Goal: Find contact information: Find contact information

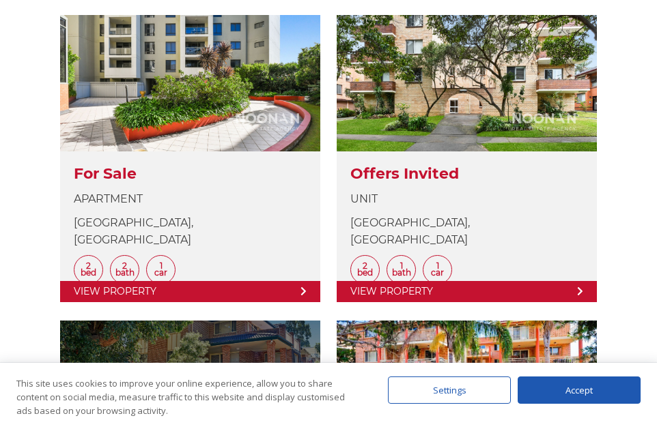
scroll to position [819, 0]
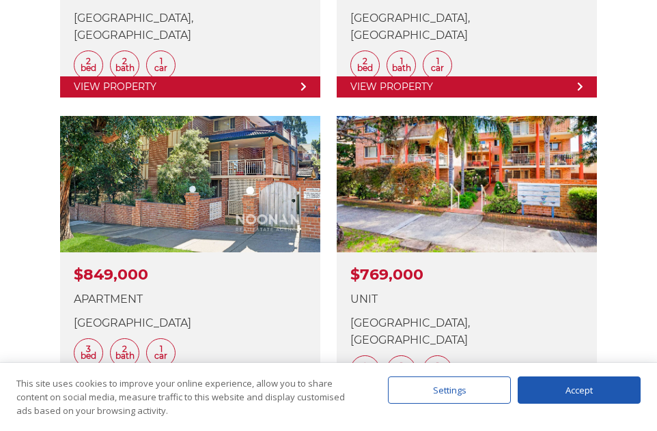
scroll to position [1024, 0]
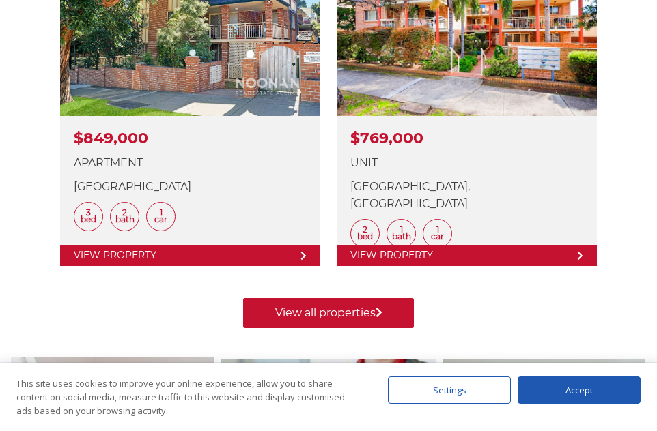
click at [586, 394] on div "Accept" at bounding box center [578, 390] width 123 height 27
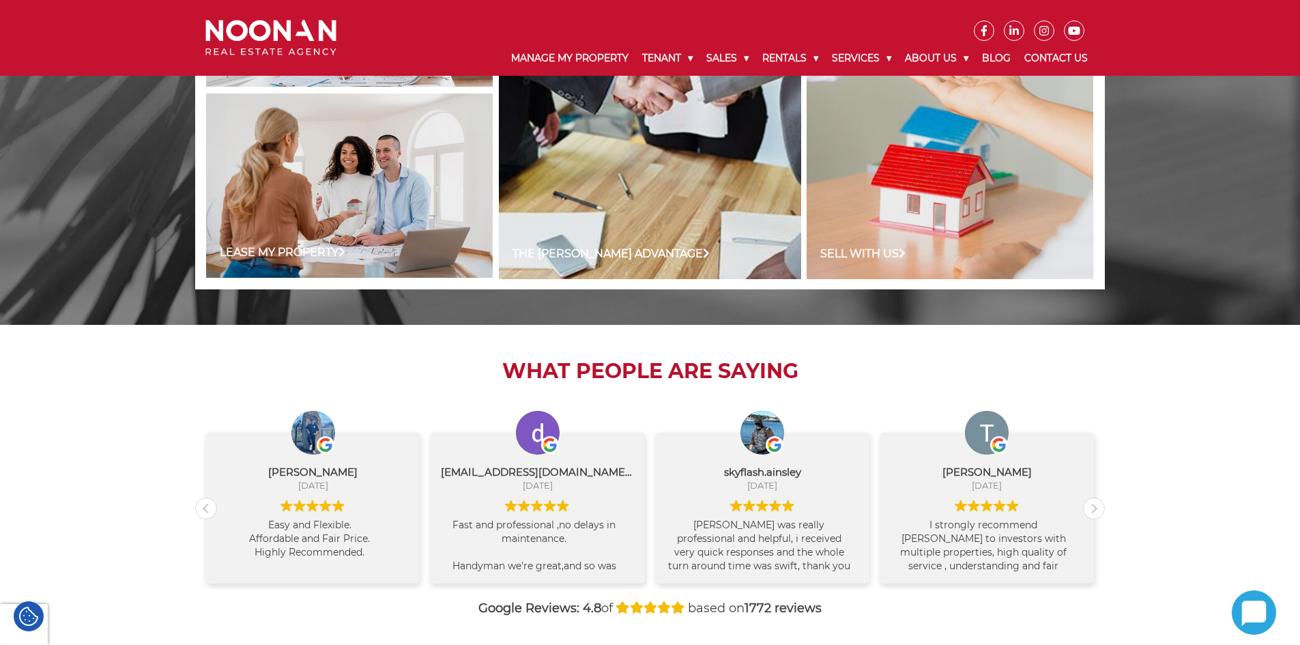
scroll to position [1090, 0]
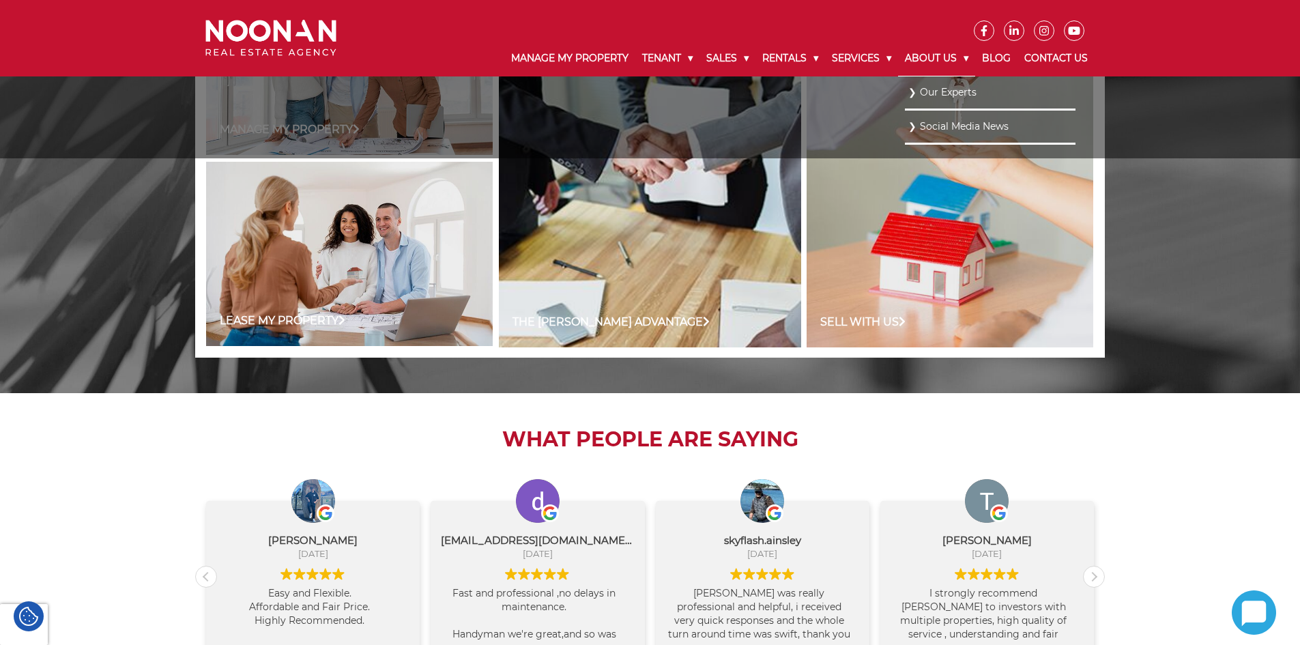
click at [656, 52] on link "About Us" at bounding box center [936, 58] width 77 height 35
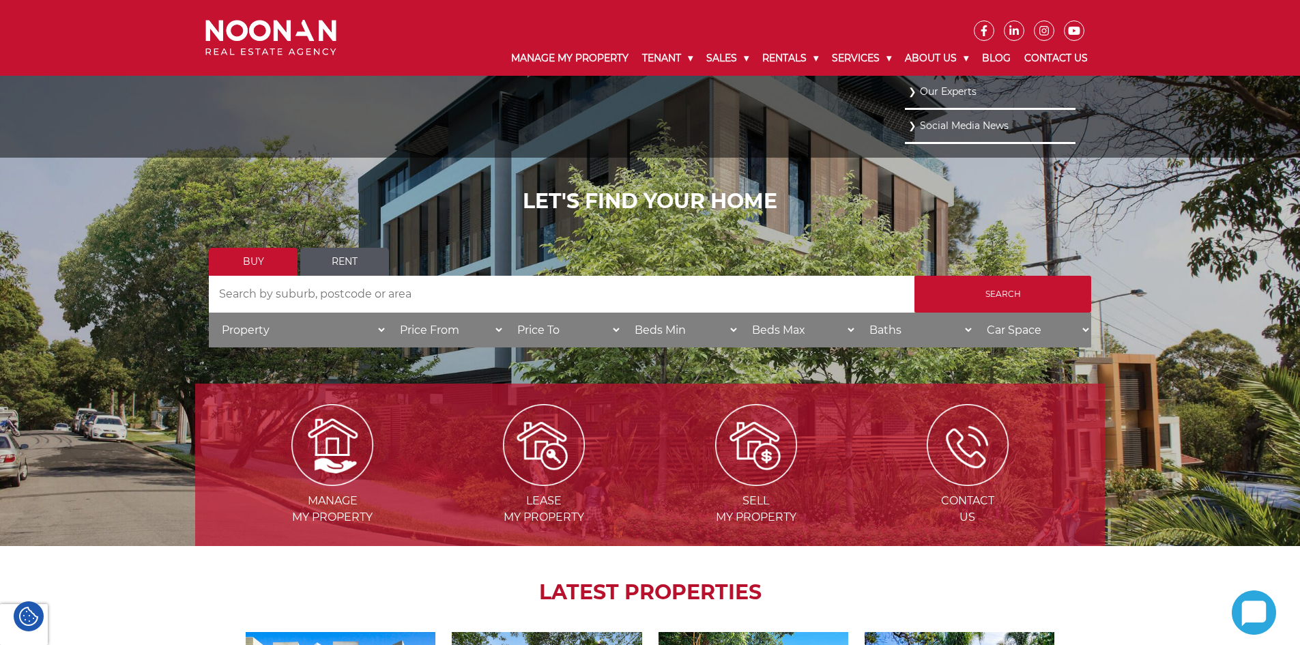
click at [656, 87] on link "Our Experts" at bounding box center [991, 92] width 164 height 18
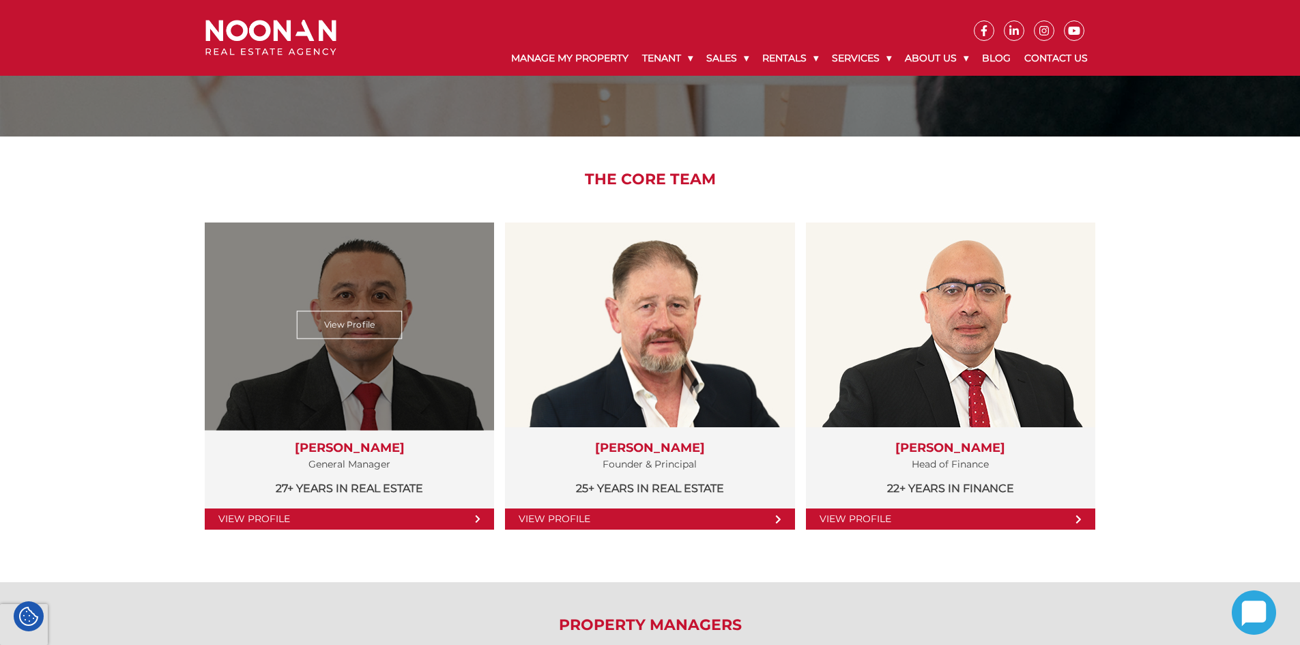
scroll to position [205, 0]
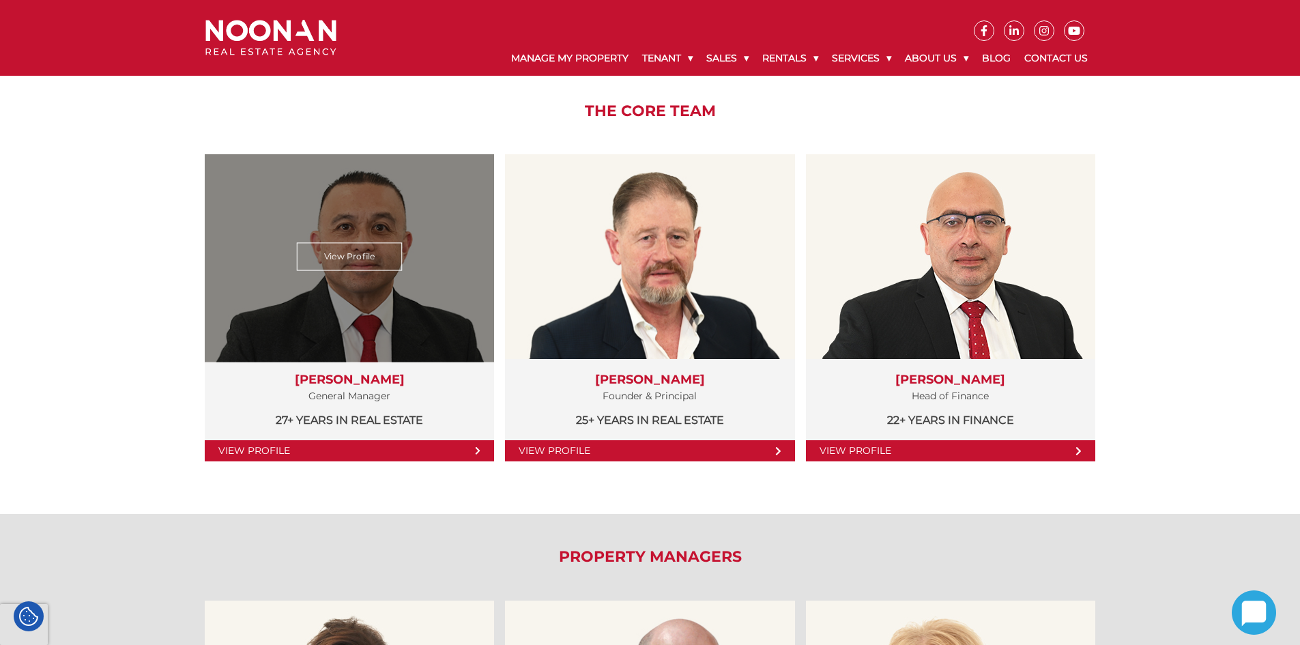
click at [302, 449] on link "View Profile" at bounding box center [349, 450] width 289 height 21
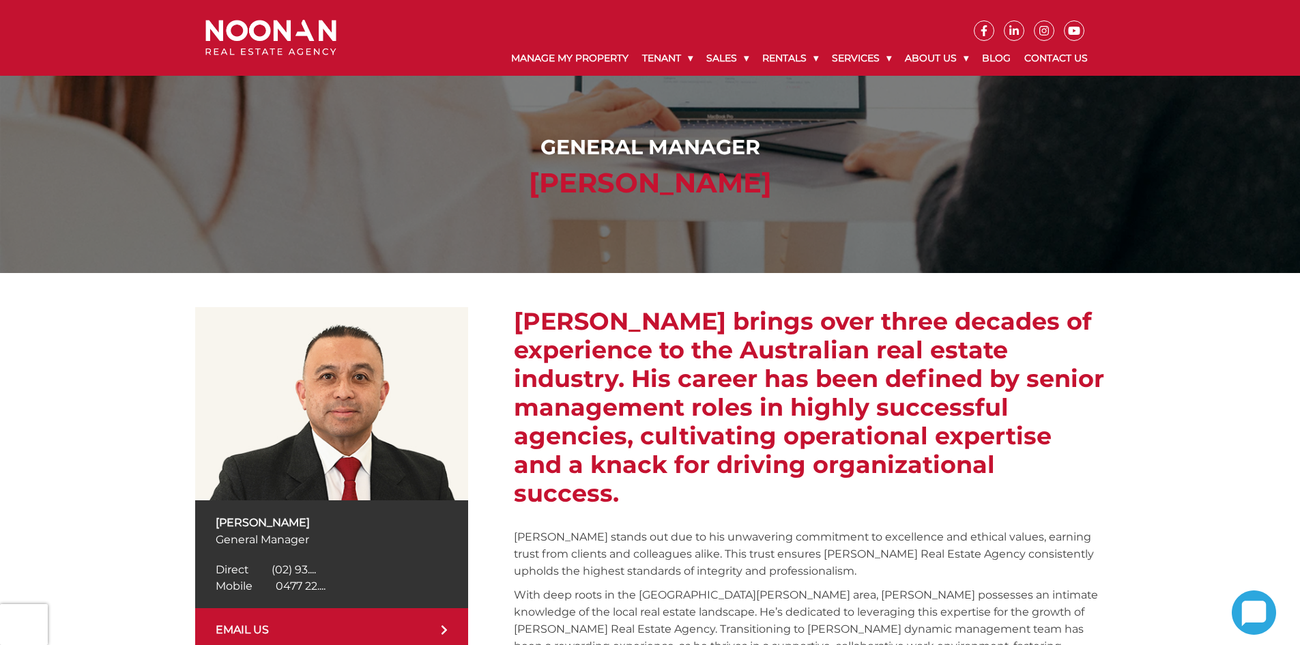
scroll to position [205, 0]
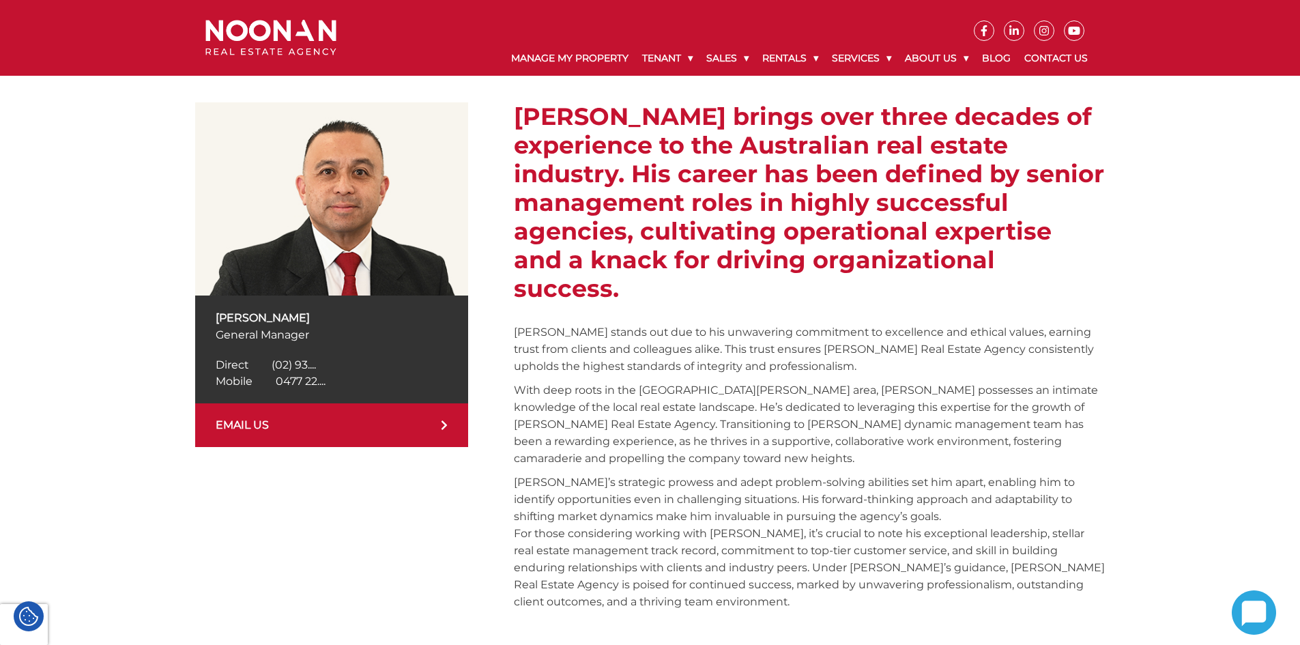
click at [283, 377] on span "0477 22...." at bounding box center [301, 381] width 50 height 13
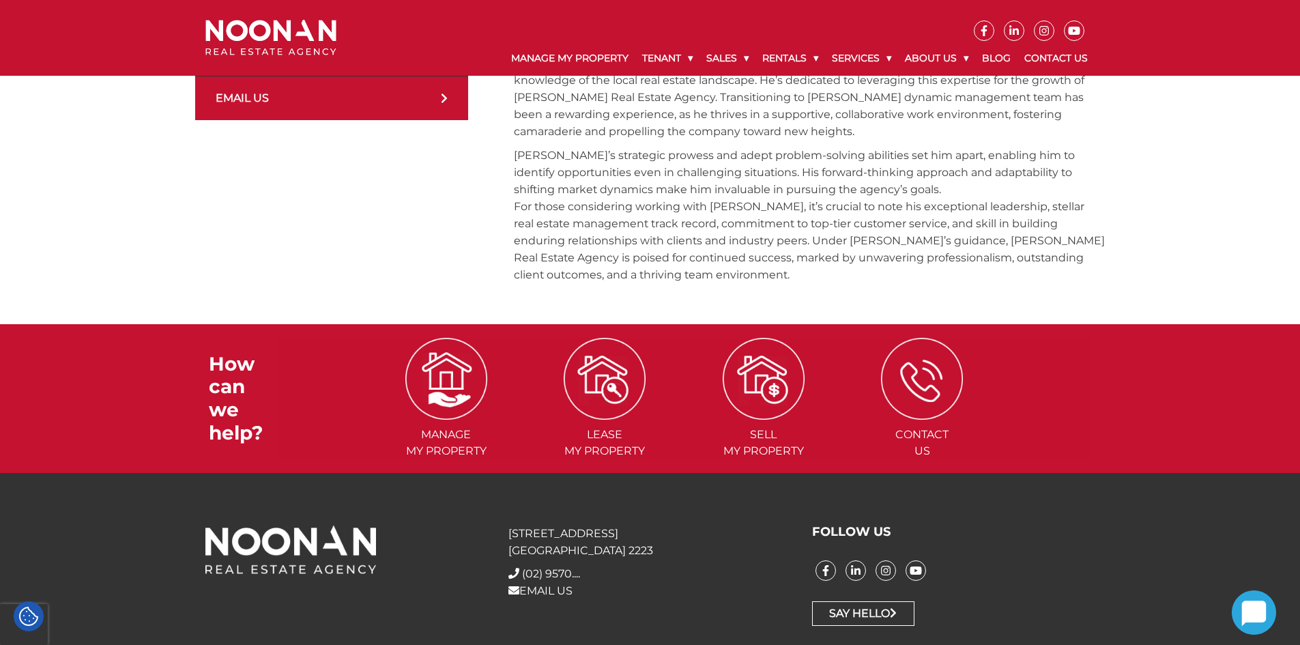
scroll to position [395, 0]
